Goal: Transaction & Acquisition: Purchase product/service

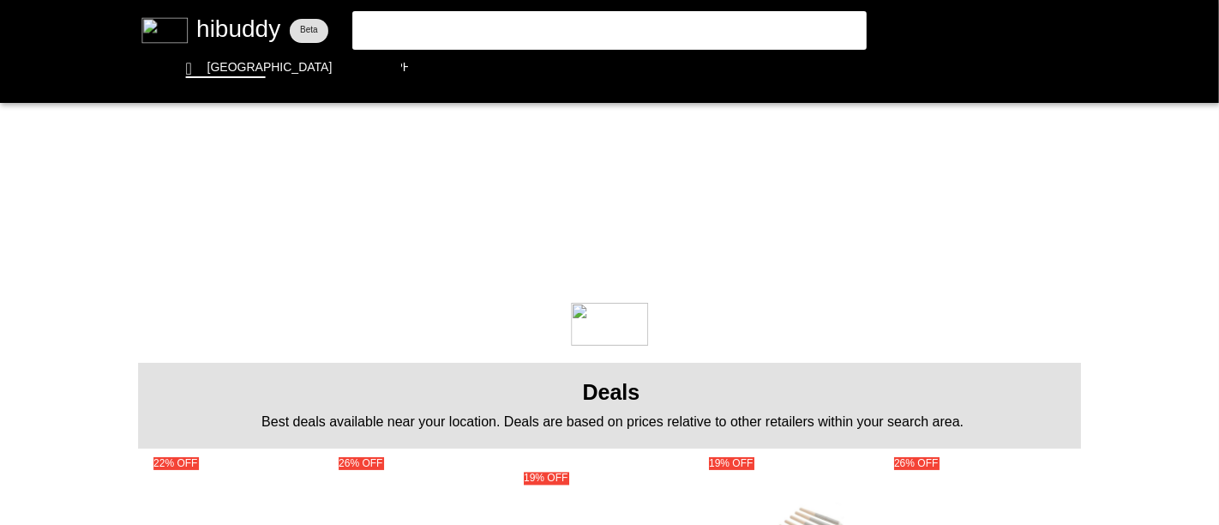
click at [423, 28] on flt-glass-pane at bounding box center [609, 262] width 1219 height 525
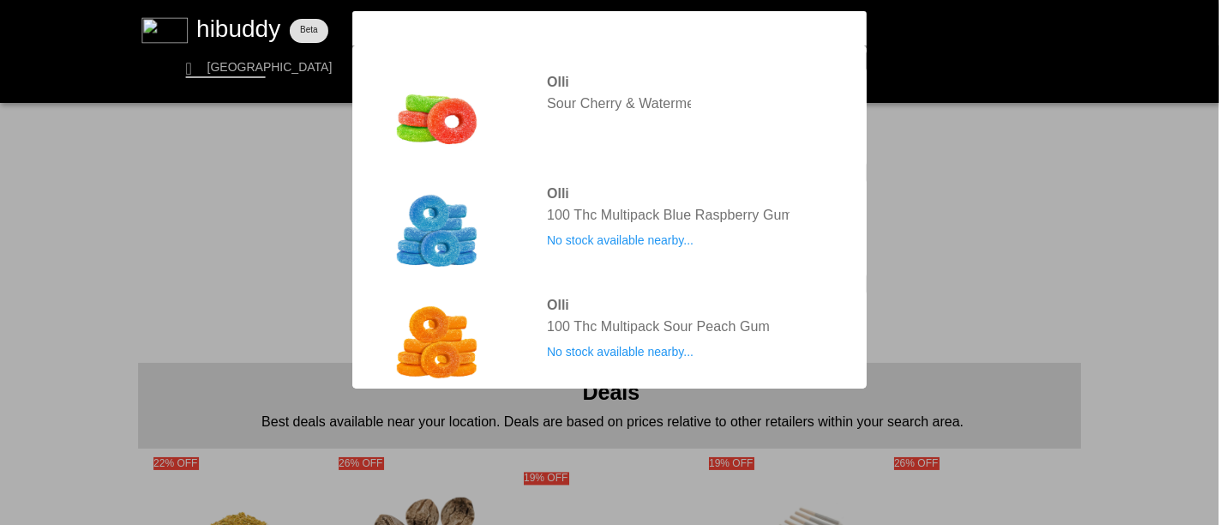
click at [409, 27] on input "olli 100" at bounding box center [594, 28] width 471 height 16
drag, startPoint x: 409, startPoint y: 27, endPoint x: 346, endPoint y: 28, distance: 62.6
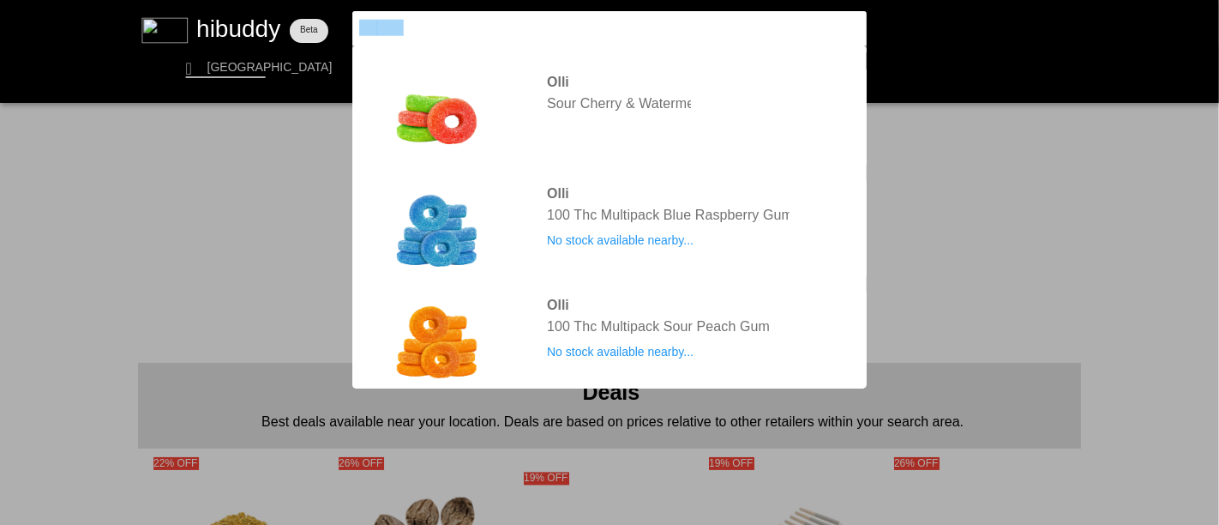
click at [346, 28] on flt-glass-pane at bounding box center [609, 262] width 1219 height 525
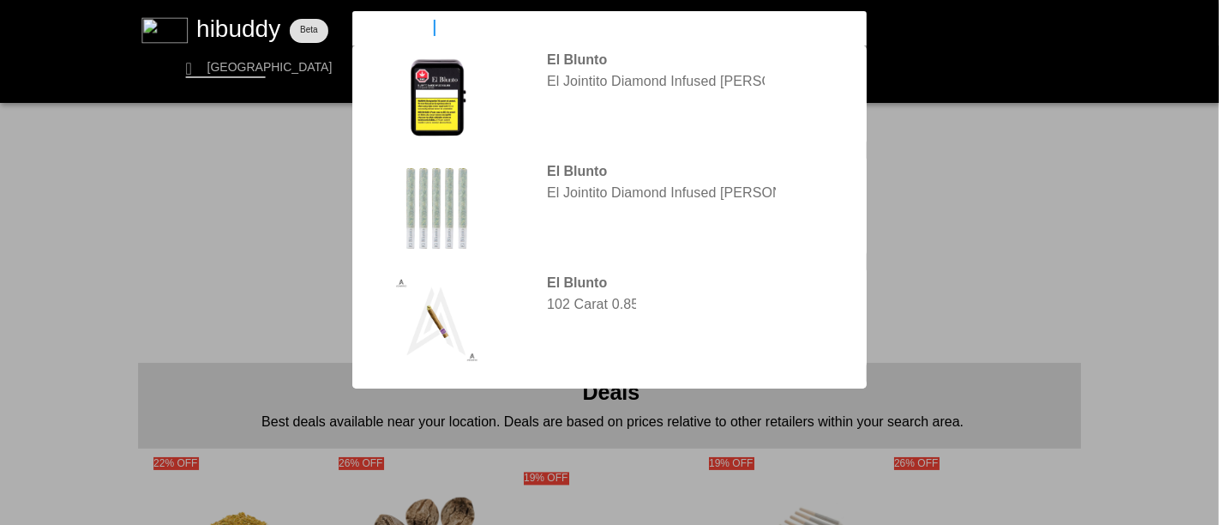
type input "el blunto vari"
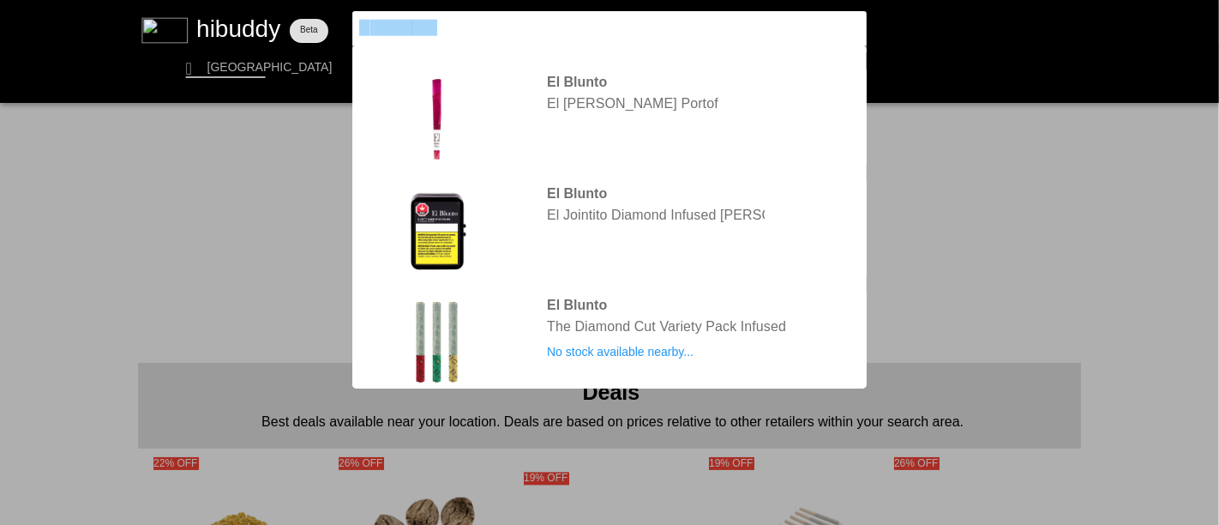
drag, startPoint x: 485, startPoint y: 26, endPoint x: 351, endPoint y: 23, distance: 133.8
click at [351, 23] on flt-glass-pane at bounding box center [609, 262] width 1219 height 525
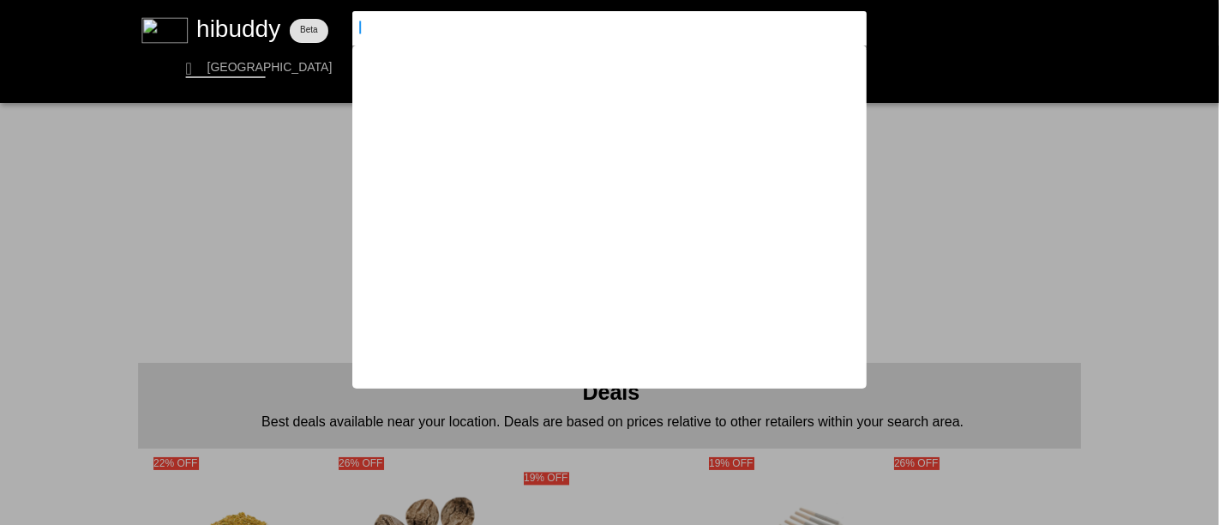
click at [1176, 182] on flt-glass-pane at bounding box center [609, 262] width 1219 height 525
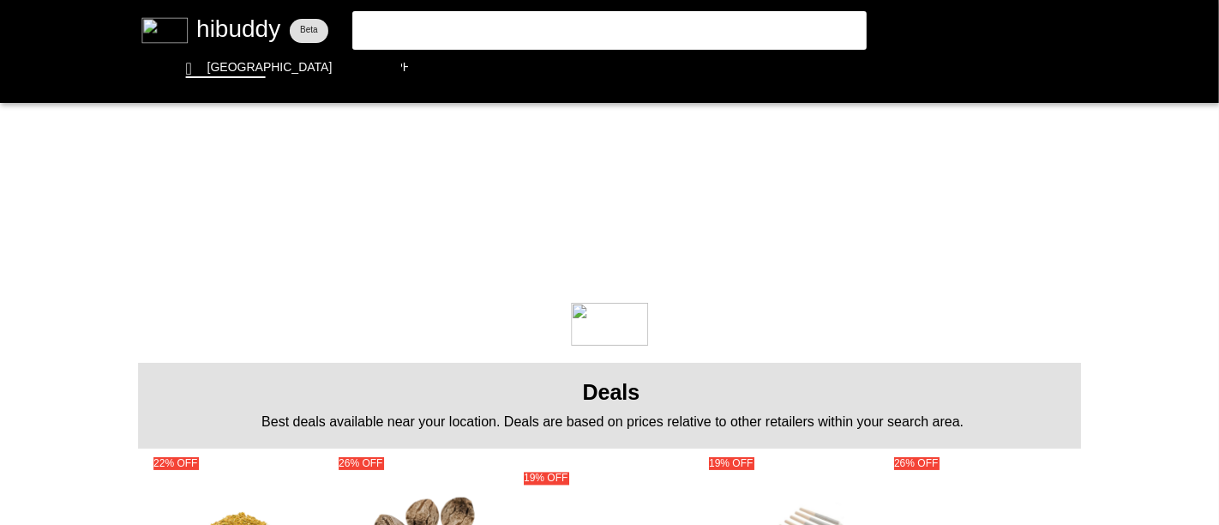
click at [499, 25] on flt-glass-pane at bounding box center [609, 262] width 1219 height 525
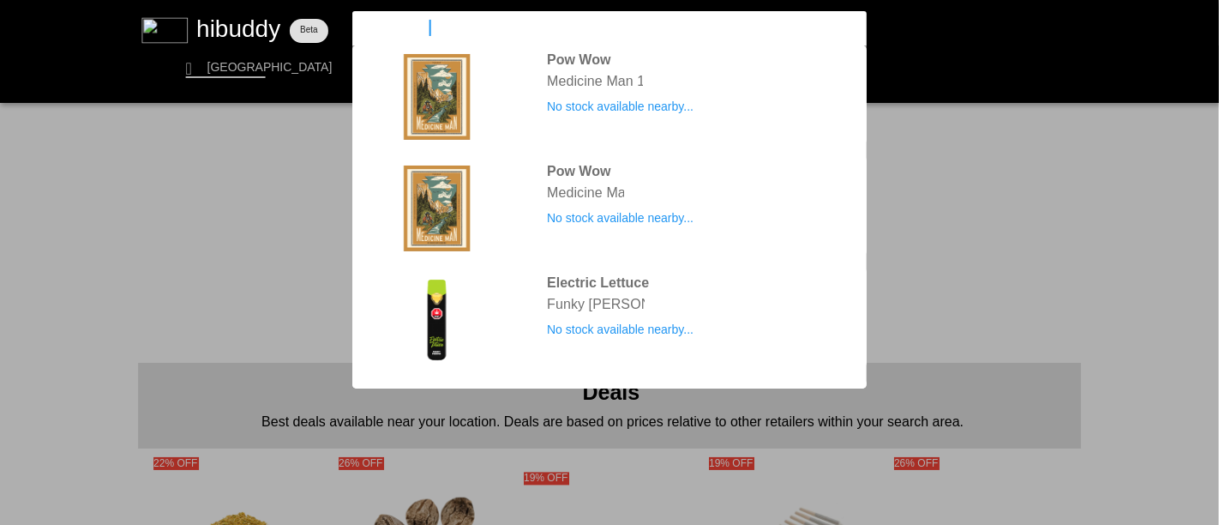
type input "medipharm"
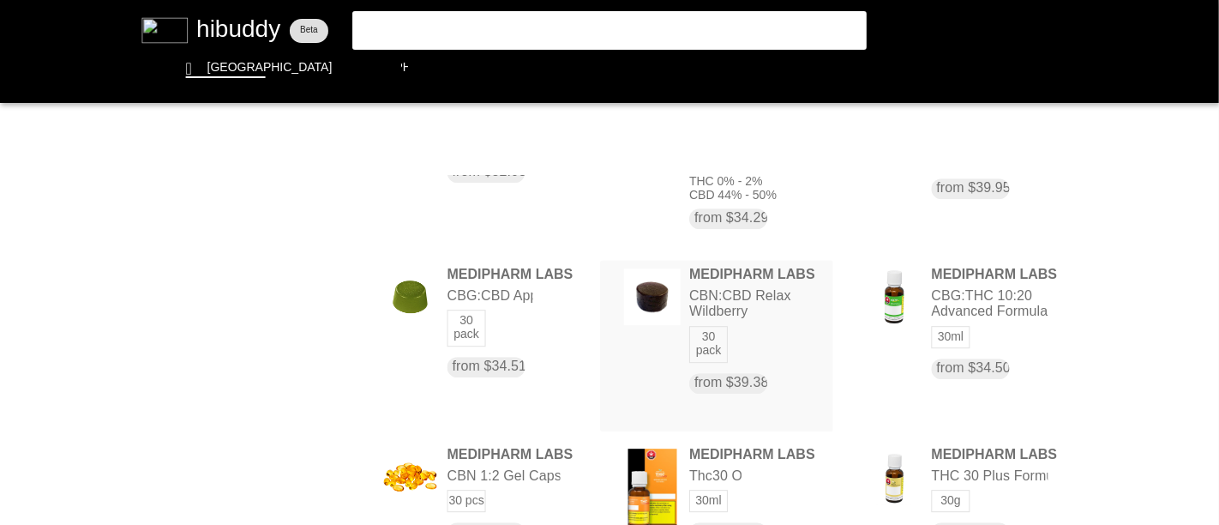
click at [736, 286] on flt-glass-pane at bounding box center [609, 262] width 1219 height 525
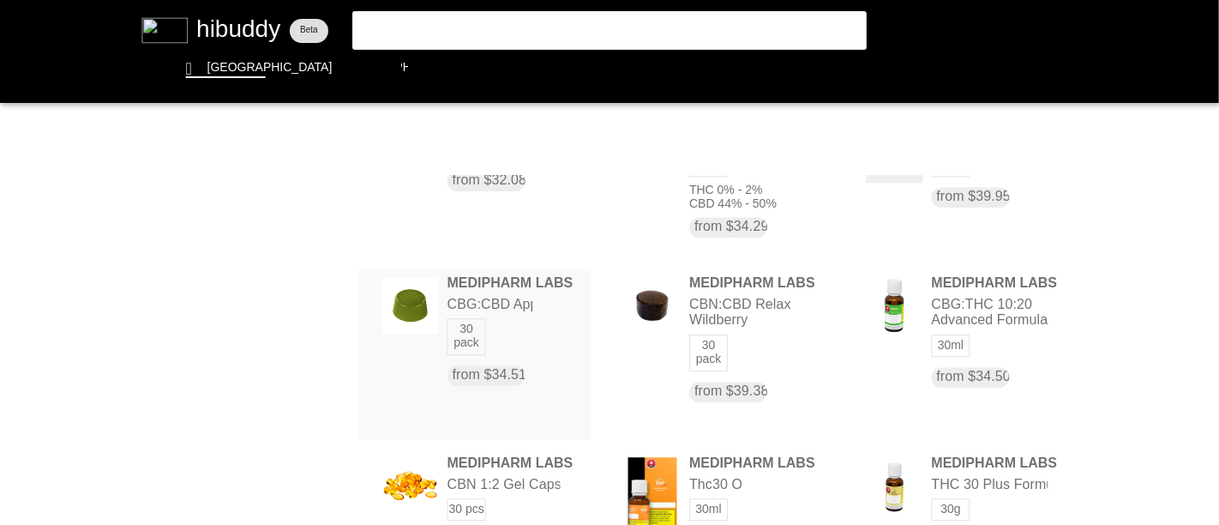
click at [520, 306] on flt-glass-pane at bounding box center [609, 262] width 1219 height 525
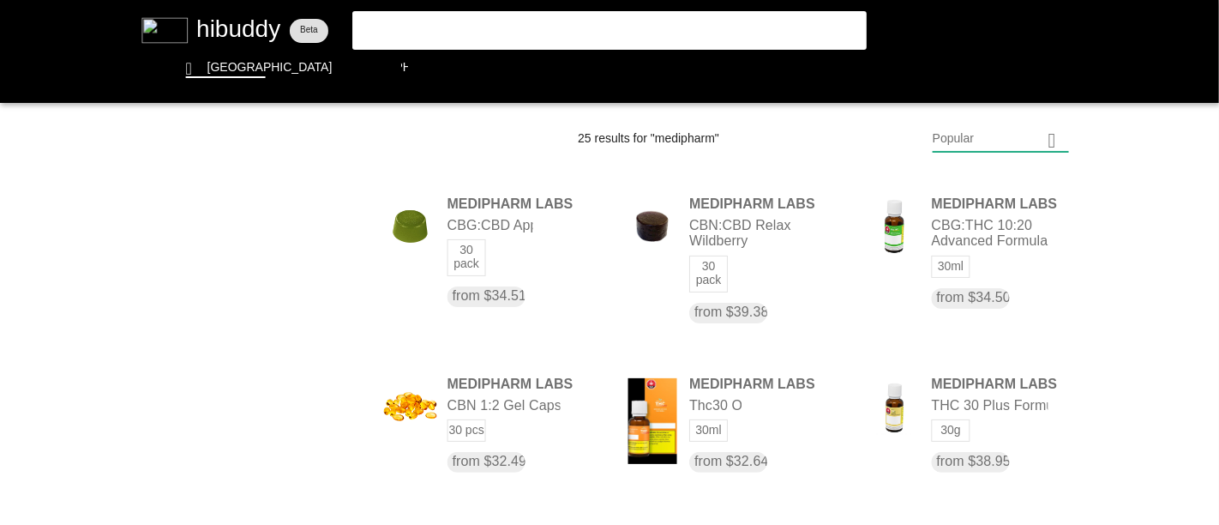
click at [540, 33] on flt-glass-pane at bounding box center [609, 262] width 1219 height 525
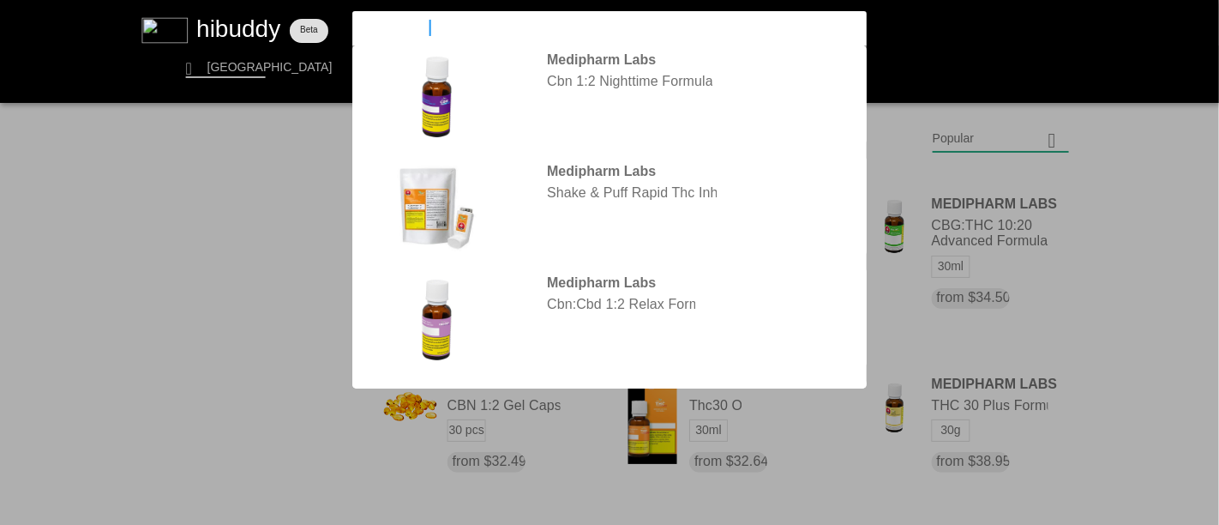
click at [540, 33] on input "medipharm" at bounding box center [594, 28] width 471 height 16
drag, startPoint x: 426, startPoint y: 22, endPoint x: 352, endPoint y: 22, distance: 73.7
click at [352, 22] on flt-glass-pane at bounding box center [609, 262] width 1219 height 525
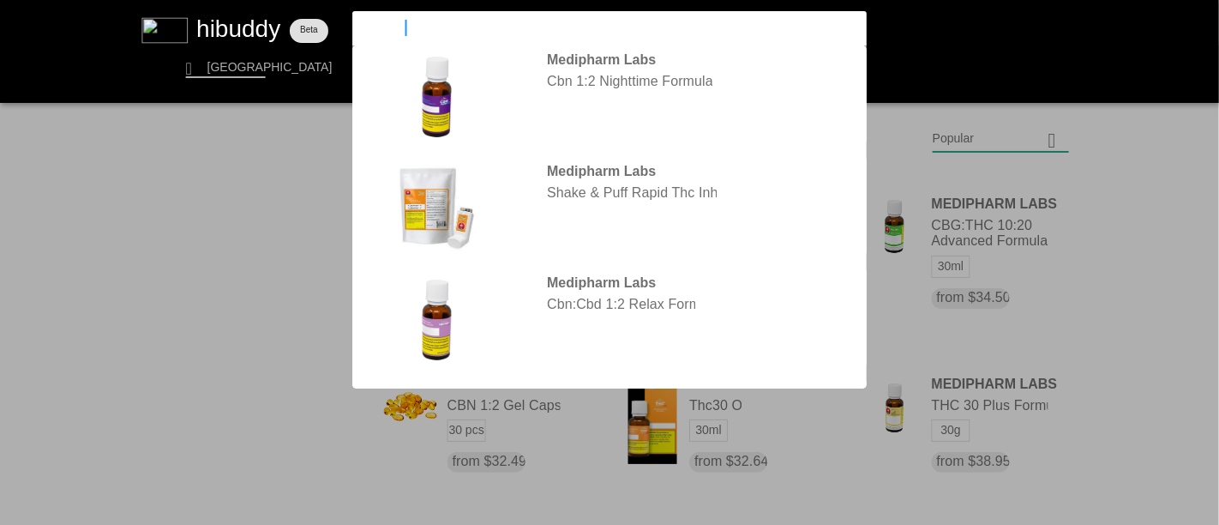
type input "monjour"
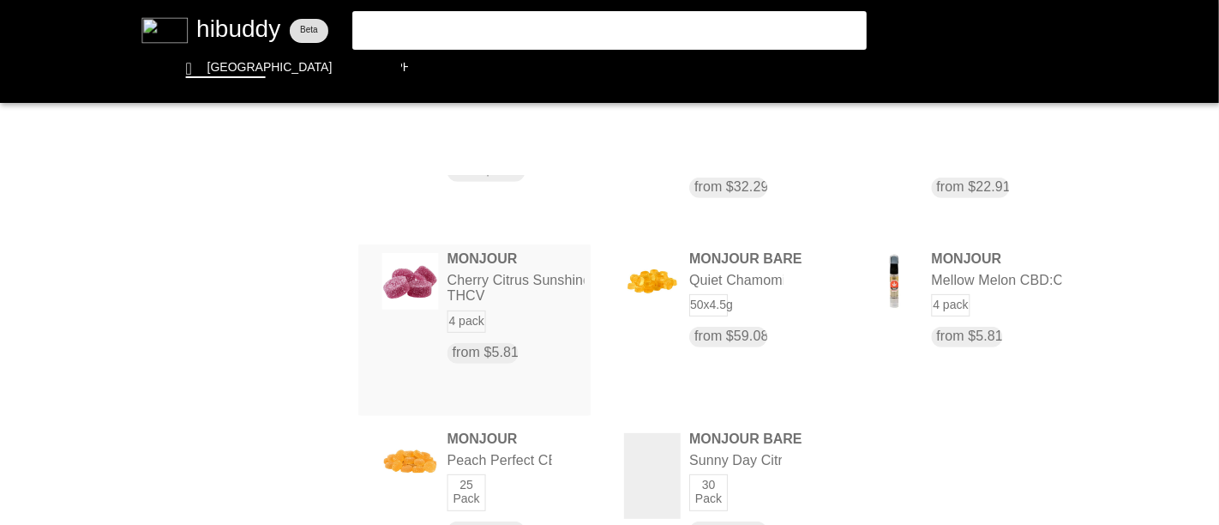
click at [475, 283] on flt-glass-pane at bounding box center [609, 262] width 1219 height 525
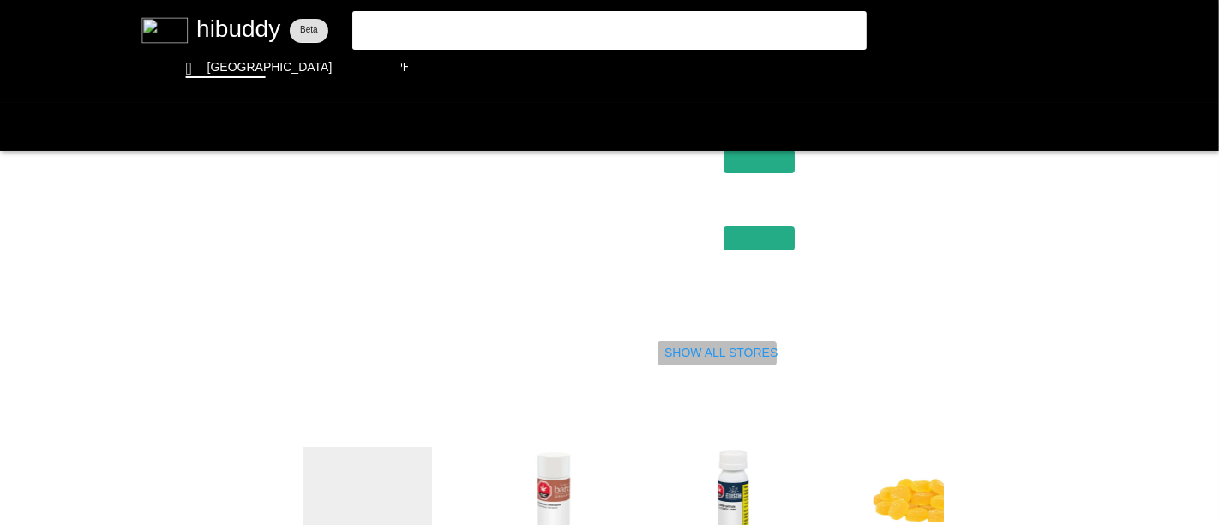
click at [735, 351] on flt-glass-pane at bounding box center [609, 262] width 1219 height 525
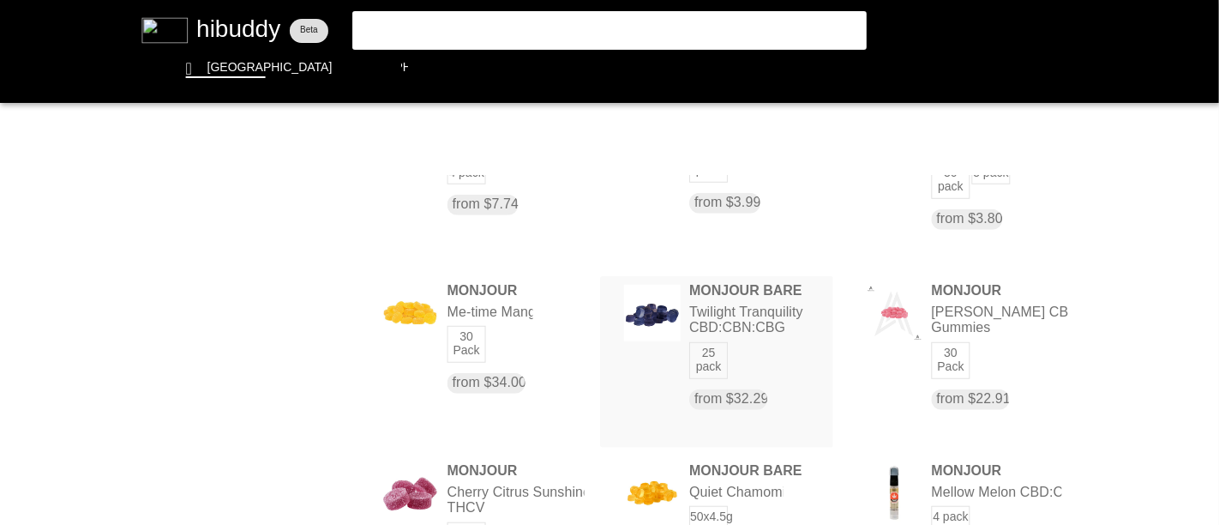
click at [726, 309] on flt-glass-pane at bounding box center [609, 262] width 1219 height 525
